Goal: Task Accomplishment & Management: Manage account settings

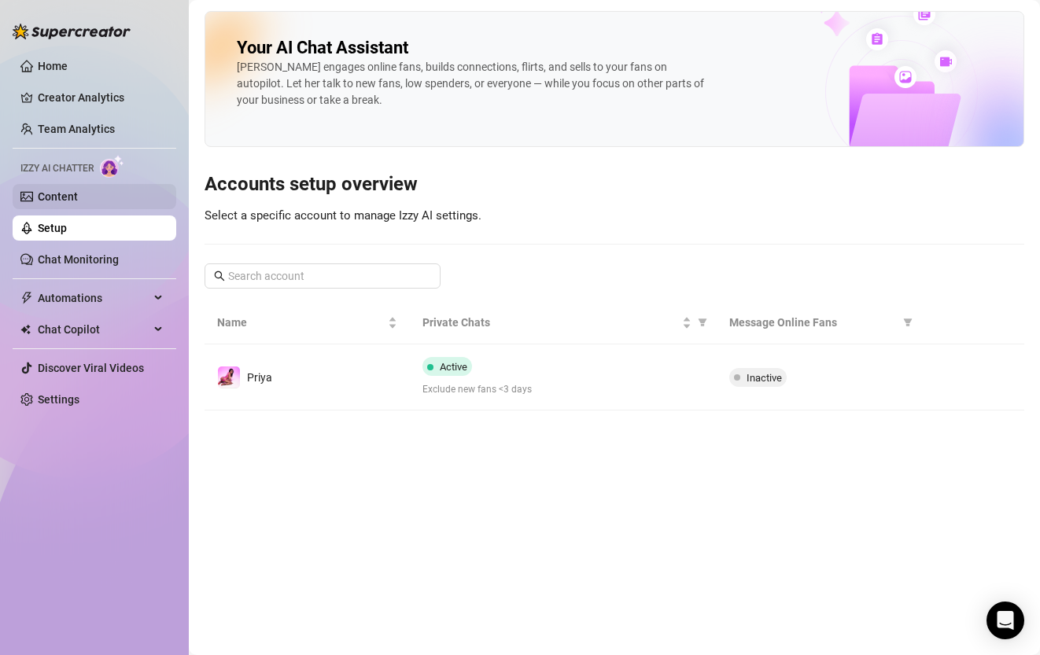
click at [78, 194] on link "Content" at bounding box center [58, 196] width 40 height 13
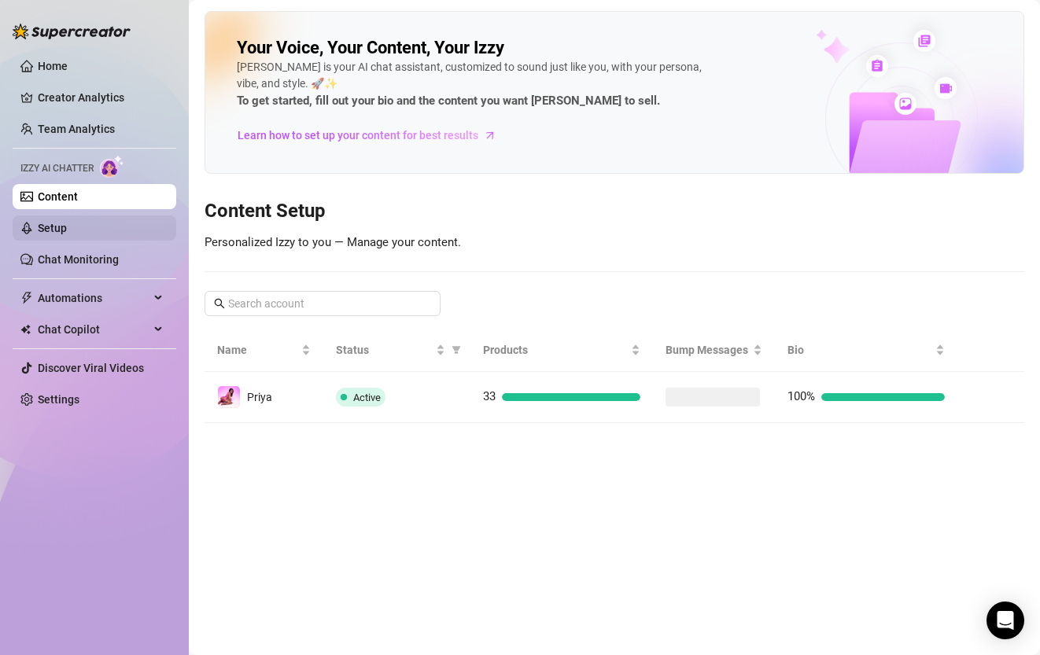
click at [67, 231] on link "Setup" at bounding box center [52, 228] width 29 height 13
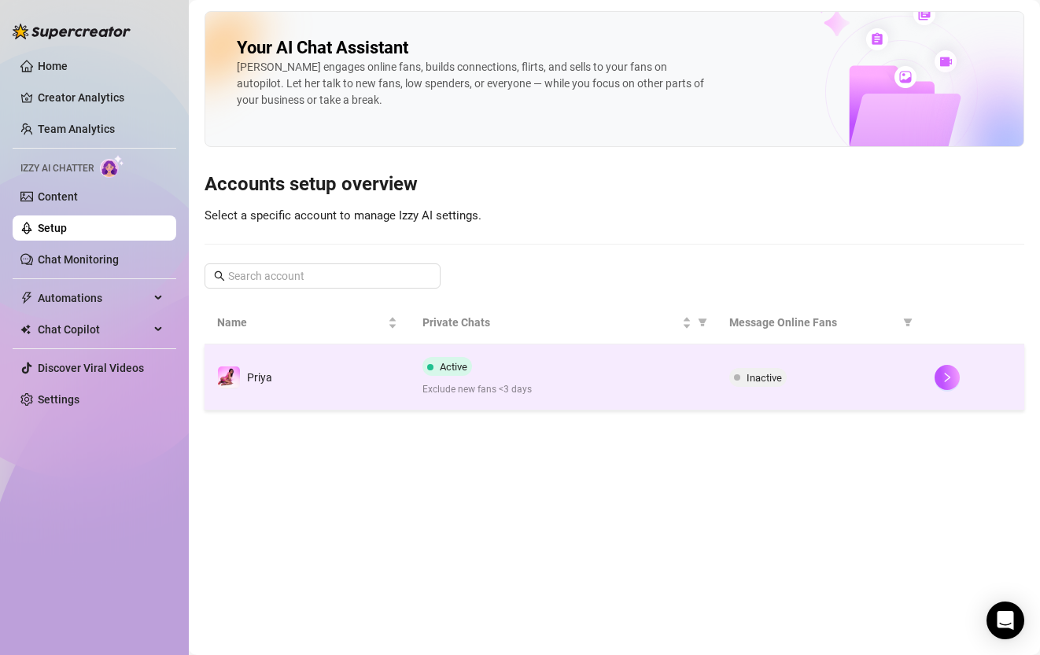
click at [533, 392] on span "Exclude new fans <3 days" at bounding box center [563, 389] width 282 height 15
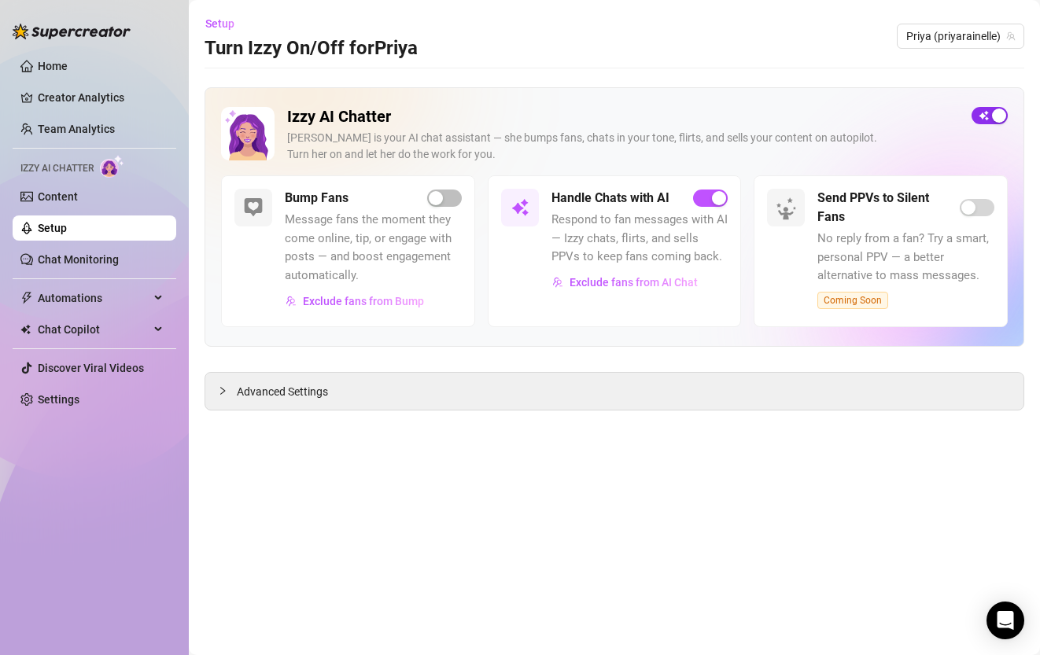
click at [996, 115] on div "button" at bounding box center [999, 116] width 14 height 14
